Goal: Transaction & Acquisition: Purchase product/service

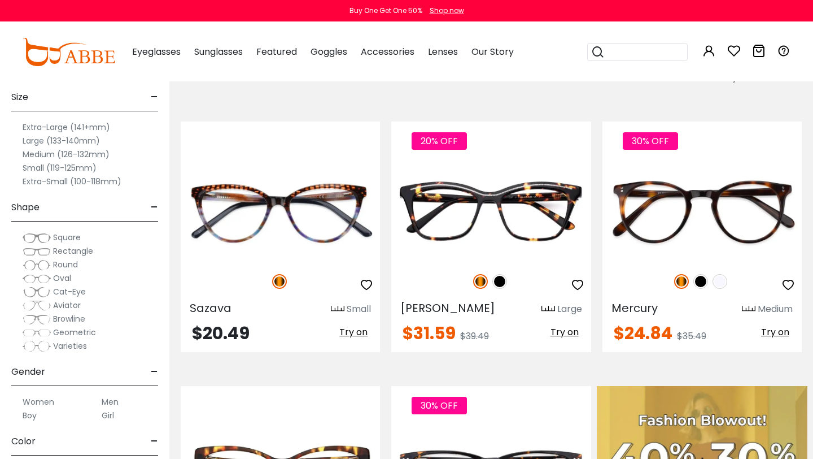
scroll to position [215, 0]
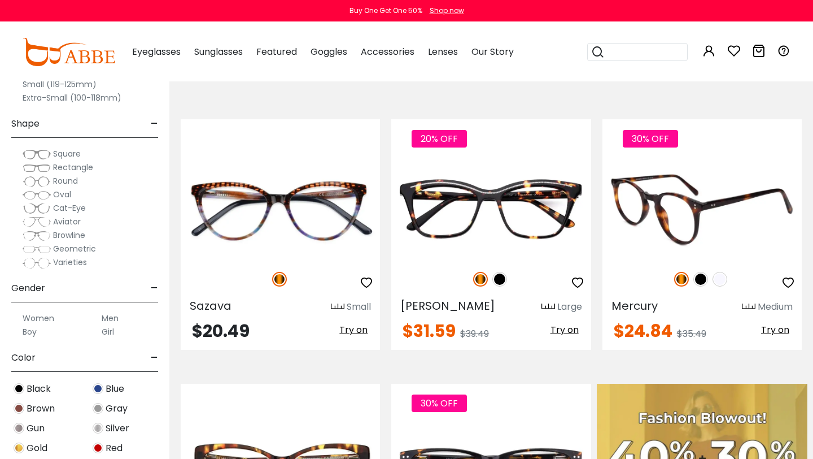
click at [709, 208] on img at bounding box center [702, 210] width 199 height 100
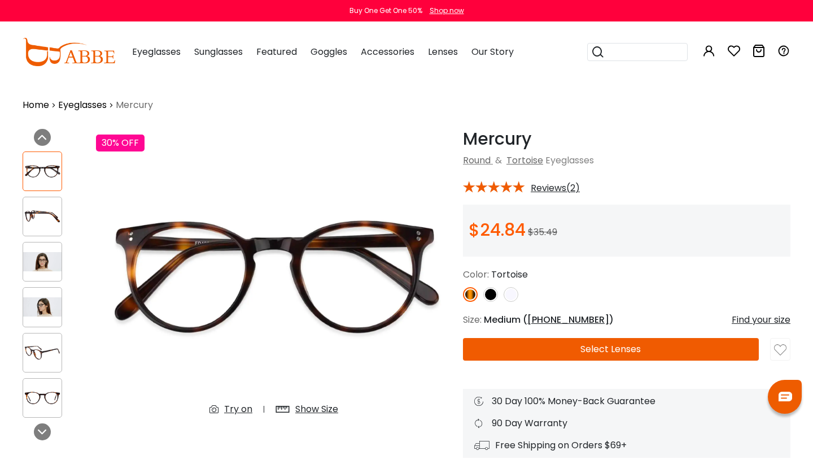
click at [489, 292] on img at bounding box center [490, 294] width 15 height 15
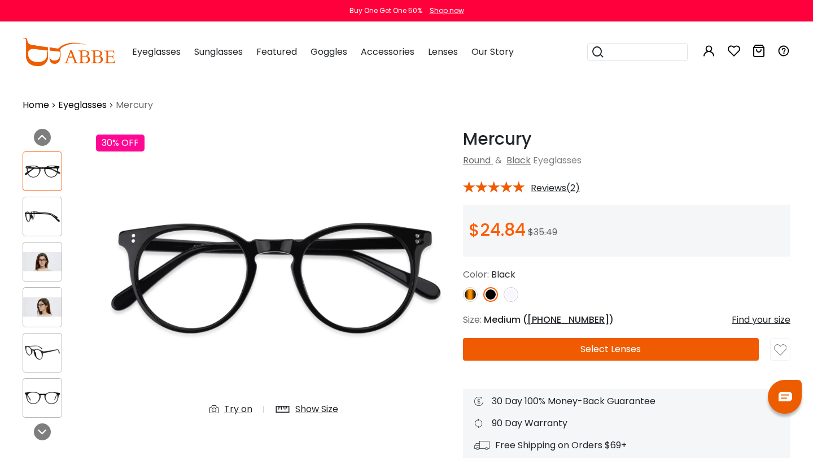
click at [472, 293] on img at bounding box center [470, 294] width 15 height 15
